Goal: Task Accomplishment & Management: Manage account settings

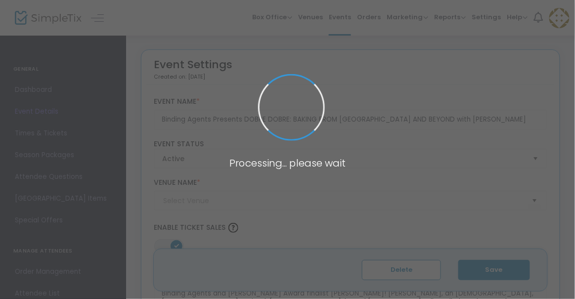
type input "Binding Agents: A Cook/Book Shop"
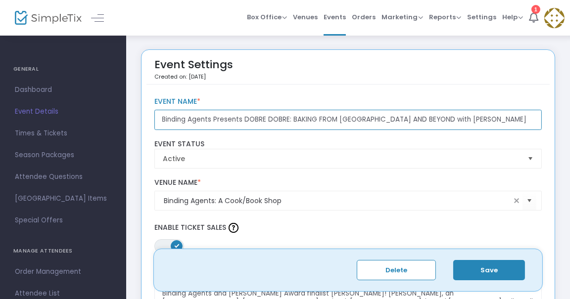
click at [258, 113] on input "Binding Agents Presents DOBRE DOBRE: BAKING FROM POLAND AND BEYOND with Laurel …" at bounding box center [348, 120] width 388 height 20
click at [484, 120] on input "Binding Agents Presents DOBRE DOBRE: BAKING FROM POLAND AND BEYOND with Laurel …" at bounding box center [348, 120] width 388 height 20
type input "Binding Agents Presents DOBRE DOBRE: BAKING FROM POLAND AND BEYOND with Laurel …"
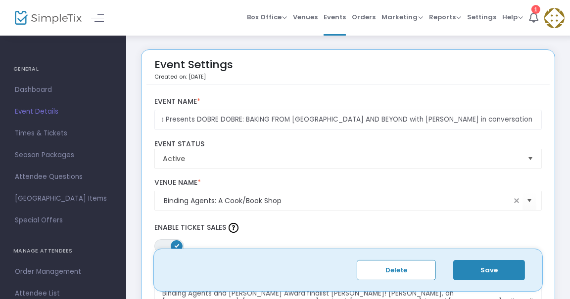
click at [444, 99] on label "Event Name *" at bounding box center [348, 101] width 388 height 9
click at [482, 266] on button "Save" at bounding box center [489, 270] width 72 height 20
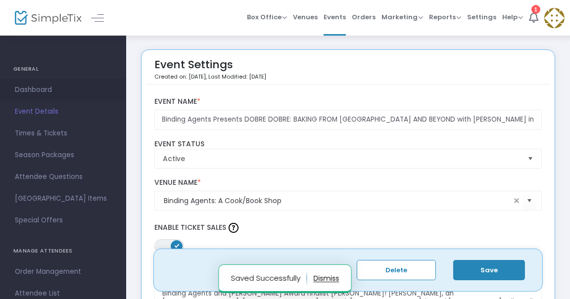
click at [46, 89] on span "Dashboard" at bounding box center [63, 90] width 96 height 13
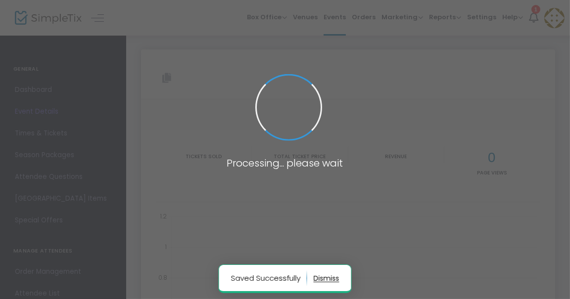
type input "https://www.simpletix.com/e/binding-agents-presents-dobre-dobre-baking-tickets-…"
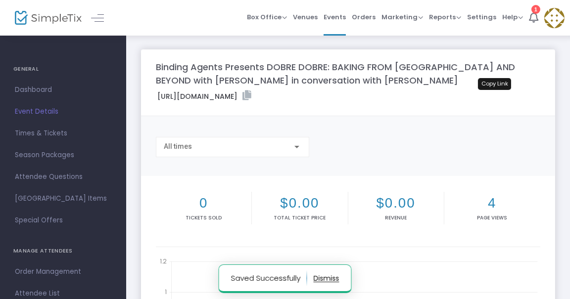
click at [251, 95] on icon at bounding box center [246, 96] width 9 height 10
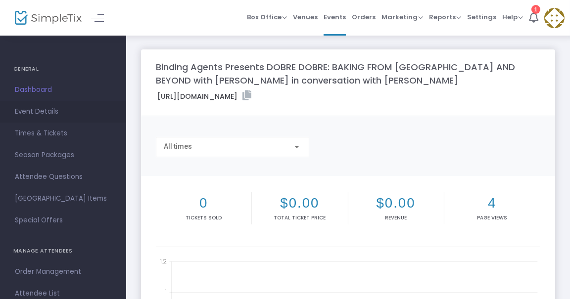
click at [39, 113] on span "Event Details" at bounding box center [63, 111] width 96 height 13
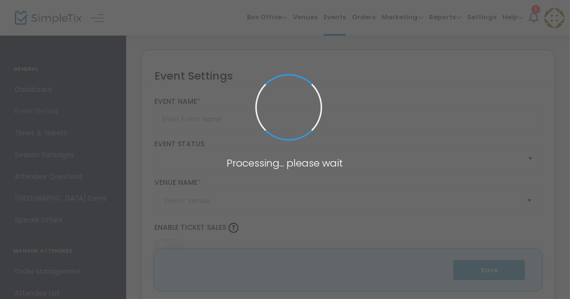
type input "Binding Agents Presents DOBRE DOBRE: BAKING FROM POLAND AND BEYOND with Laurel …"
type textarea "Discover the vast and varied Polish baking tradition, old and new, Jewish and d…"
type input "8.000 %"
type input "Register Now"
type input "Binding Agents: A Cook/Book Shop"
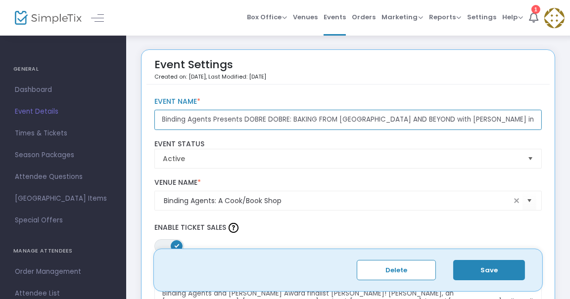
click at [420, 121] on input "Binding Agents Presents DOBRE DOBRE: BAKING FROM POLAND AND BEYOND with Laurel …" at bounding box center [348, 120] width 388 height 20
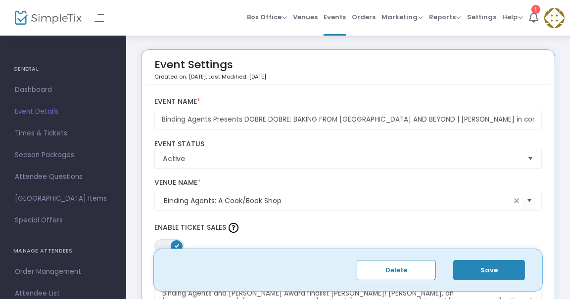
click at [434, 95] on div "Binding Agents Presents DOBRE DOBRE: BAKING FROM POLAND AND BEYOND | Laurel Kra…" at bounding box center [347, 113] width 397 height 43
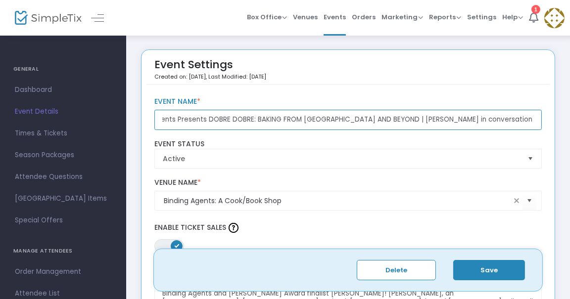
click at [450, 119] on input "Binding Agents Presents DOBRE DOBRE: BAKING FROM POLAND AND BEYOND | Laurel Kra…" at bounding box center [348, 120] width 388 height 20
type input "Binding Agents Presents DOBRE DOBRE: BAKING FROM POLAND AND BEYOND | Laurel Kra…"
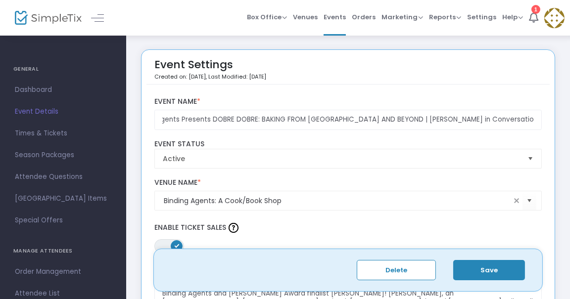
click at [482, 99] on label "Event Name *" at bounding box center [348, 101] width 388 height 9
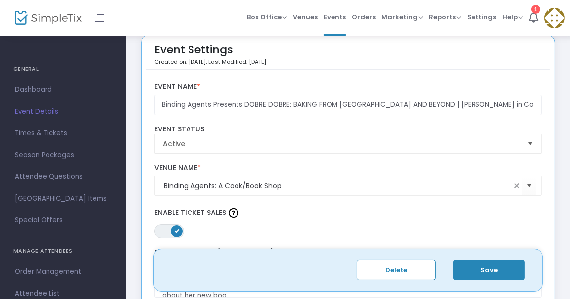
scroll to position [15, 0]
click at [489, 265] on button "Save" at bounding box center [489, 270] width 72 height 20
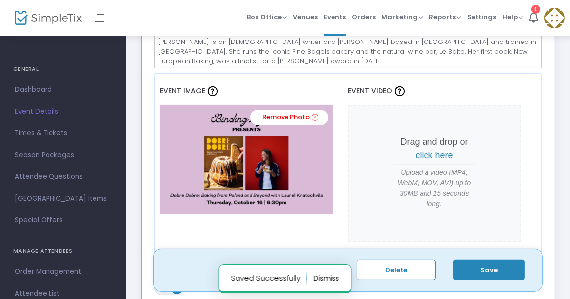
scroll to position [473, 0]
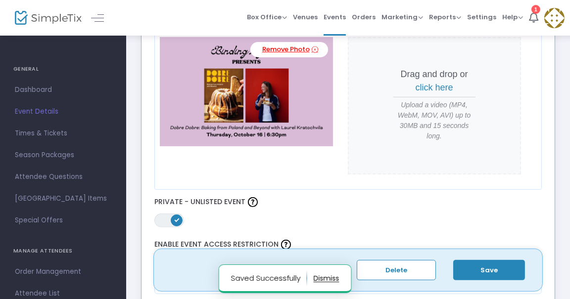
click at [290, 51] on link "Remove Photo" at bounding box center [289, 49] width 78 height 15
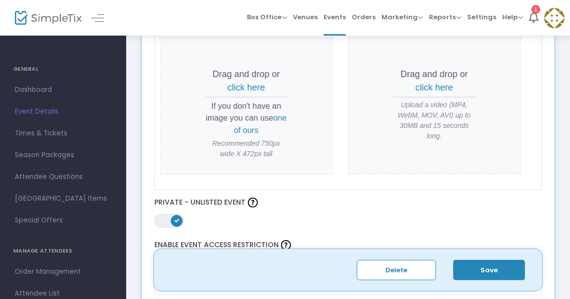
click at [255, 89] on span "click here" at bounding box center [247, 88] width 38 height 10
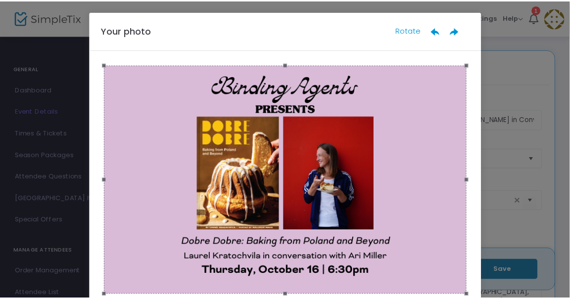
scroll to position [70, 0]
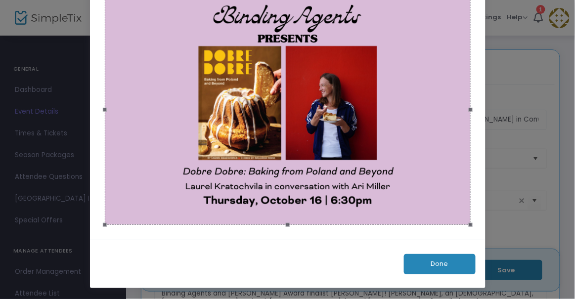
click at [436, 259] on button "Done" at bounding box center [440, 264] width 72 height 20
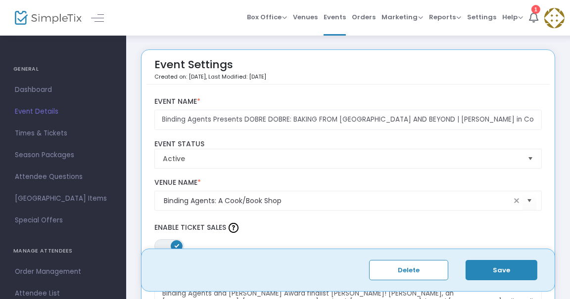
click at [484, 271] on button "Save" at bounding box center [501, 270] width 72 height 20
